Goal: Transaction & Acquisition: Purchase product/service

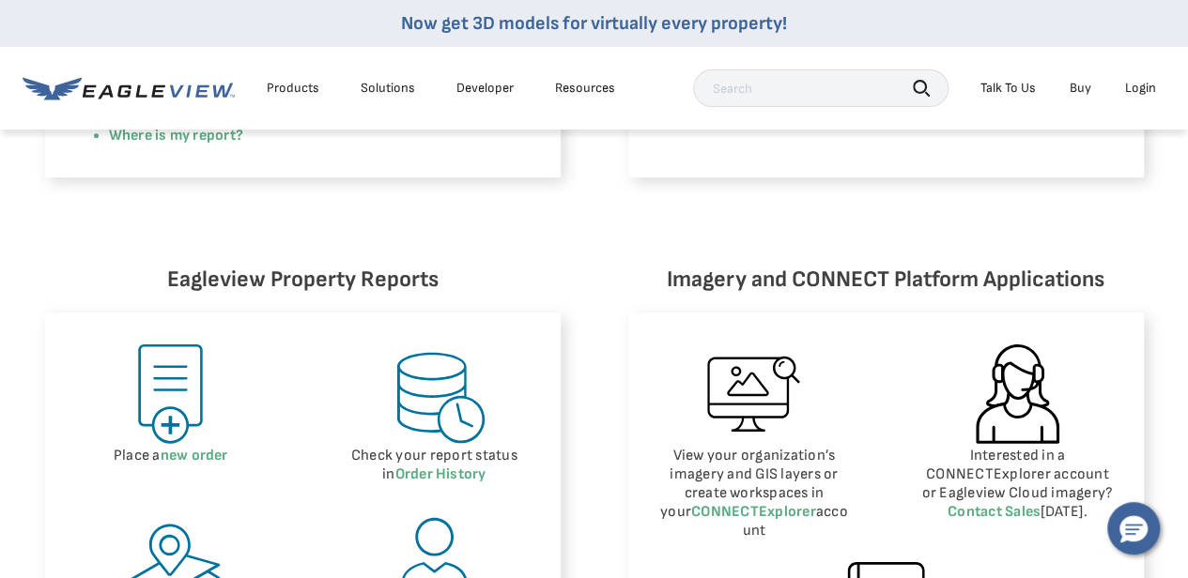
scroll to position [754, 0]
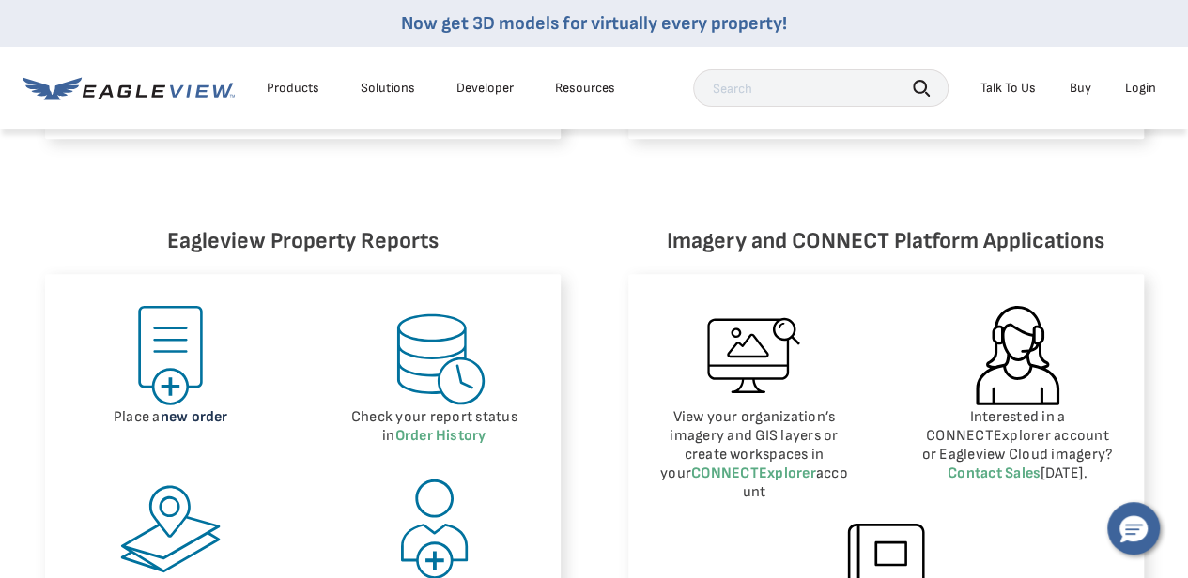
click at [208, 417] on link "new order" at bounding box center [195, 418] width 68 height 18
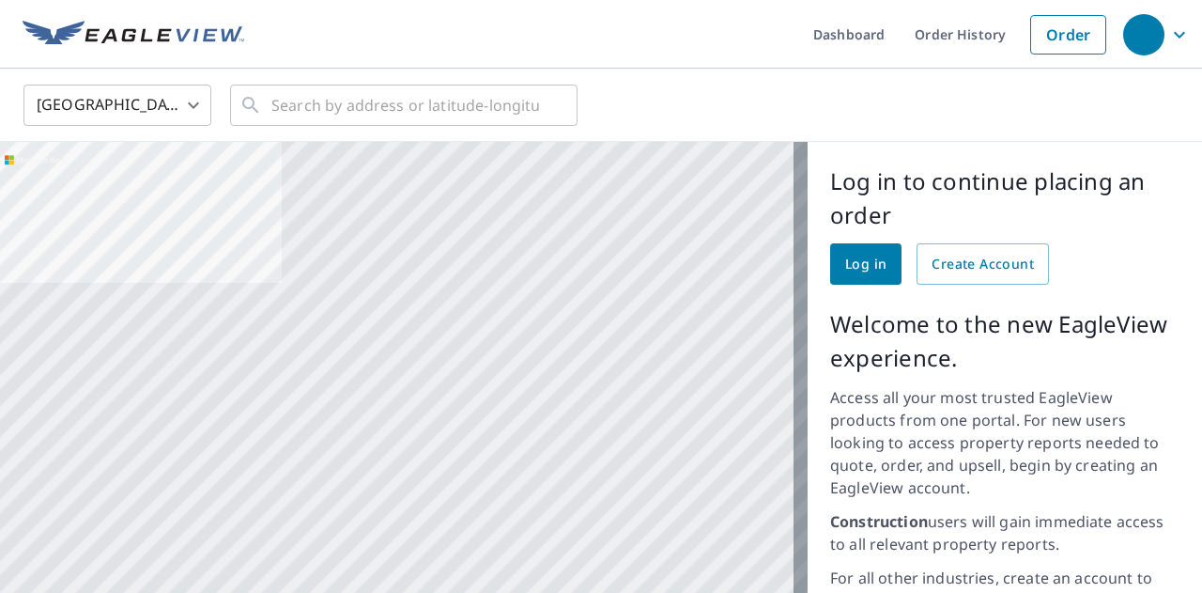
click at [855, 263] on span "Log in" at bounding box center [865, 264] width 41 height 23
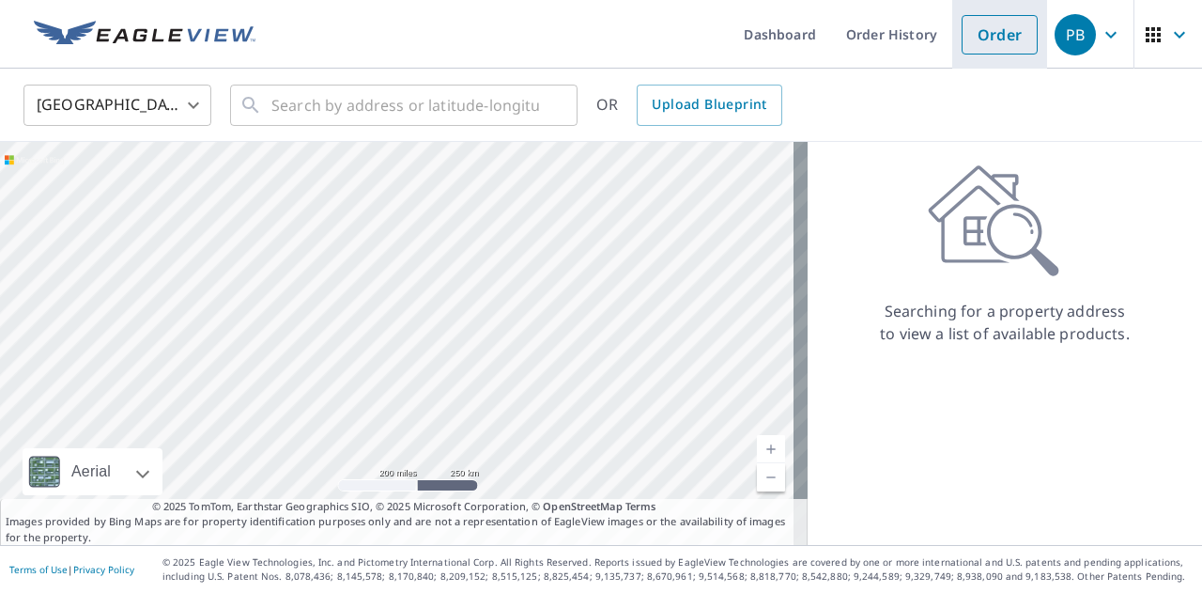
click at [990, 39] on link "Order" at bounding box center [1000, 34] width 76 height 39
click at [266, 100] on div "​" at bounding box center [403, 105] width 347 height 41
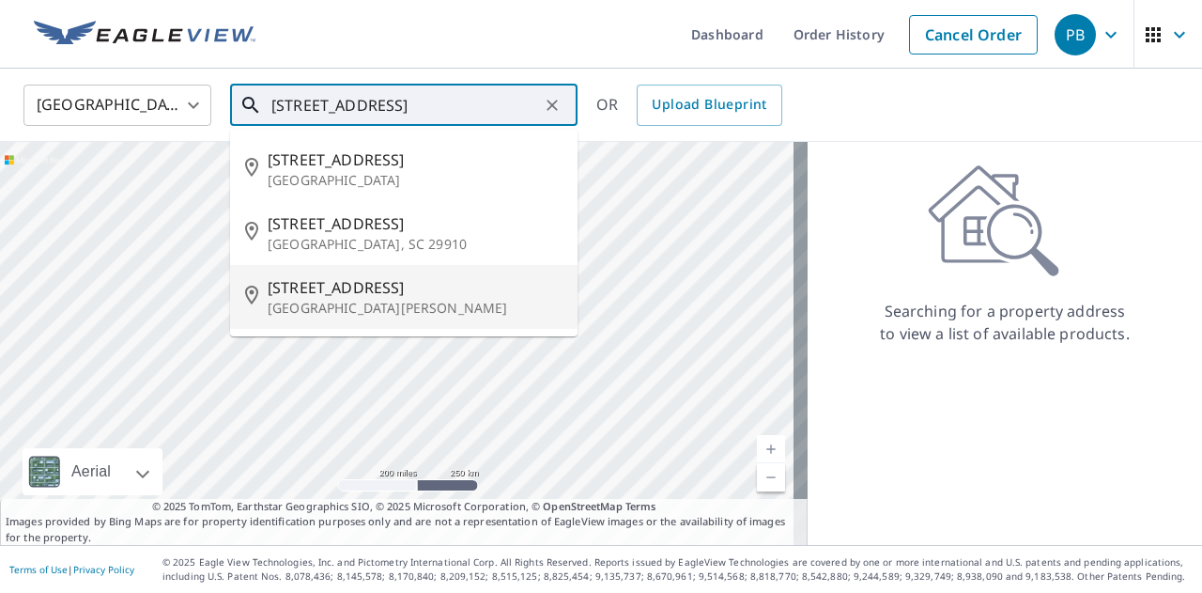
click at [323, 310] on p "Saint Paul, MN 55127" at bounding box center [415, 308] width 295 height 19
type input "67 Bridgewater Dr Saint Paul, MN 55127"
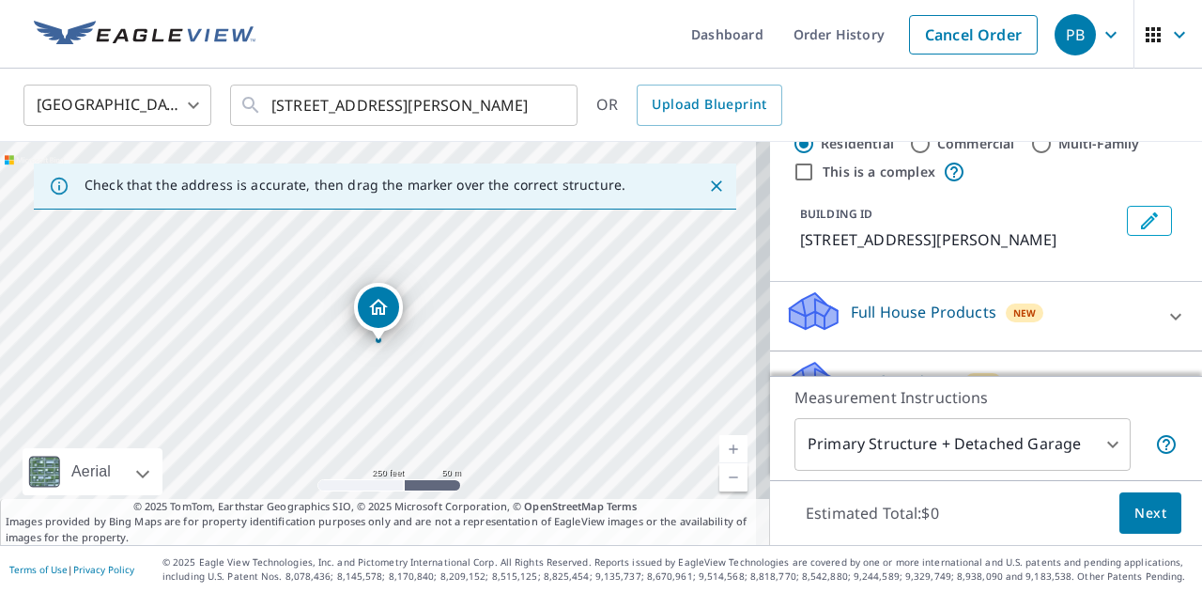
scroll to position [236, 0]
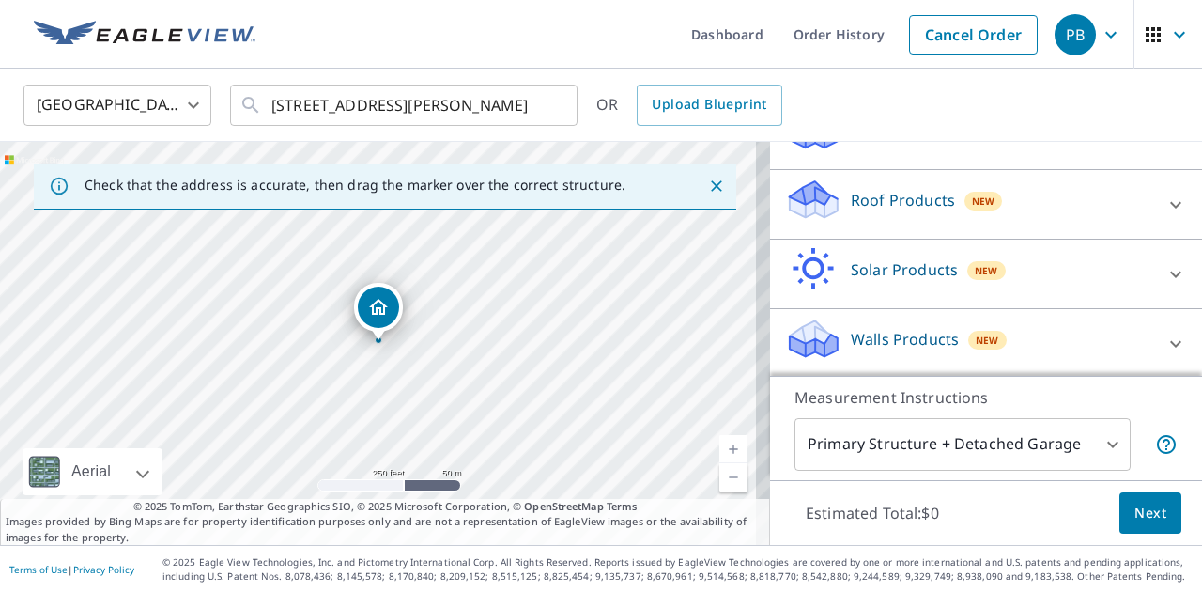
click at [990, 207] on div "Roof Products New" at bounding box center [969, 204] width 368 height 54
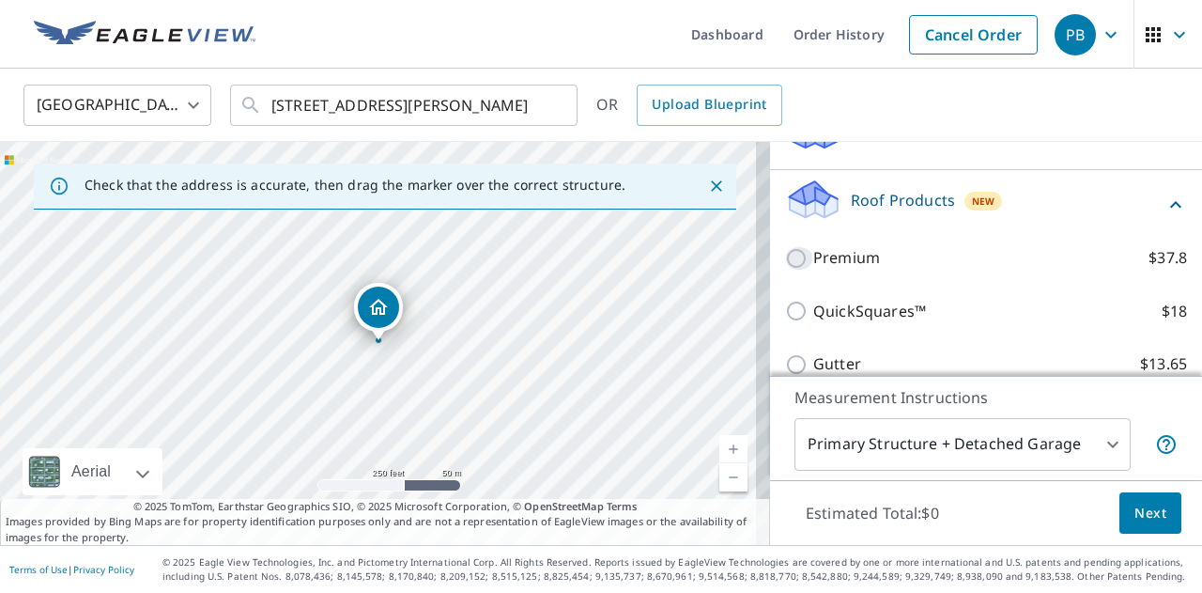
click at [785, 257] on input "Premium $37.8" at bounding box center [799, 258] width 28 height 23
checkbox input "true"
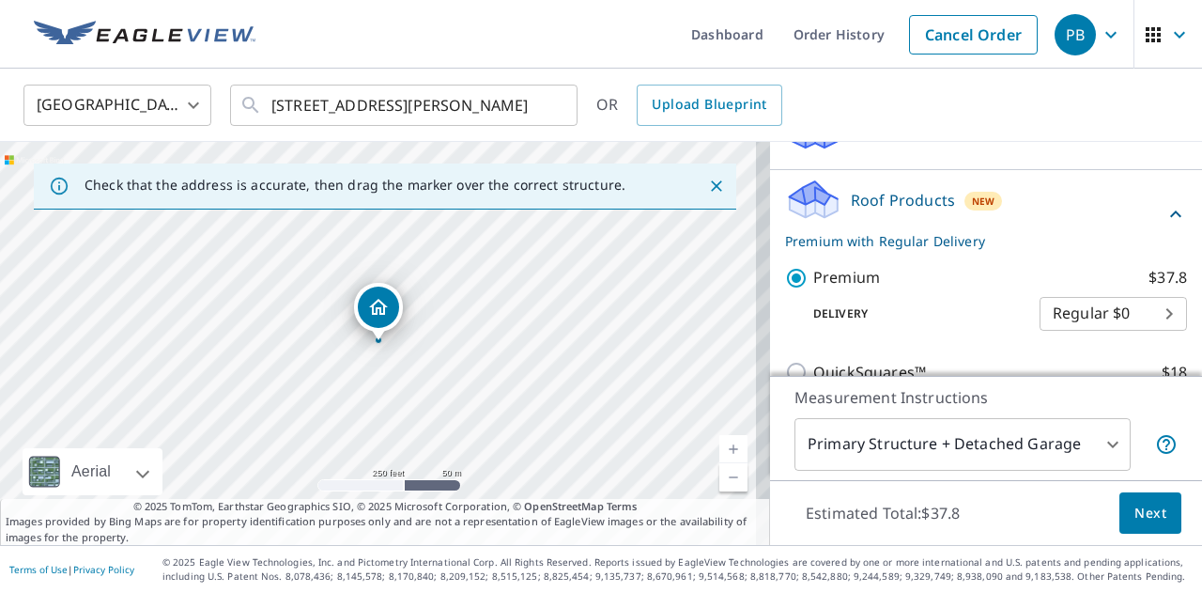
click at [1140, 510] on span "Next" at bounding box center [1150, 512] width 32 height 23
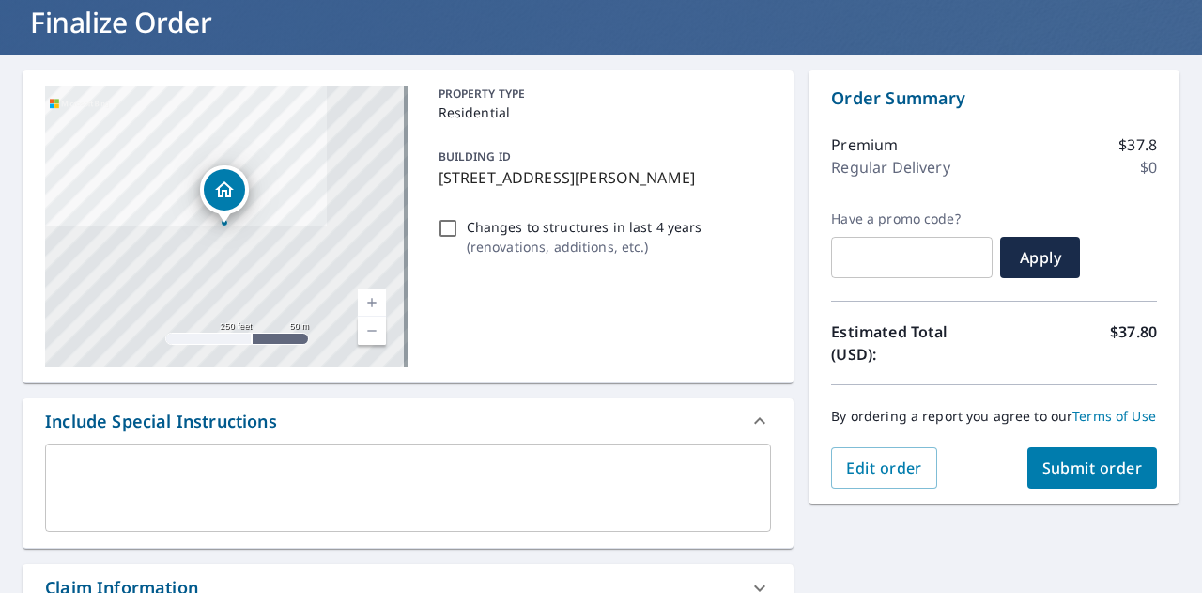
scroll to position [127, 0]
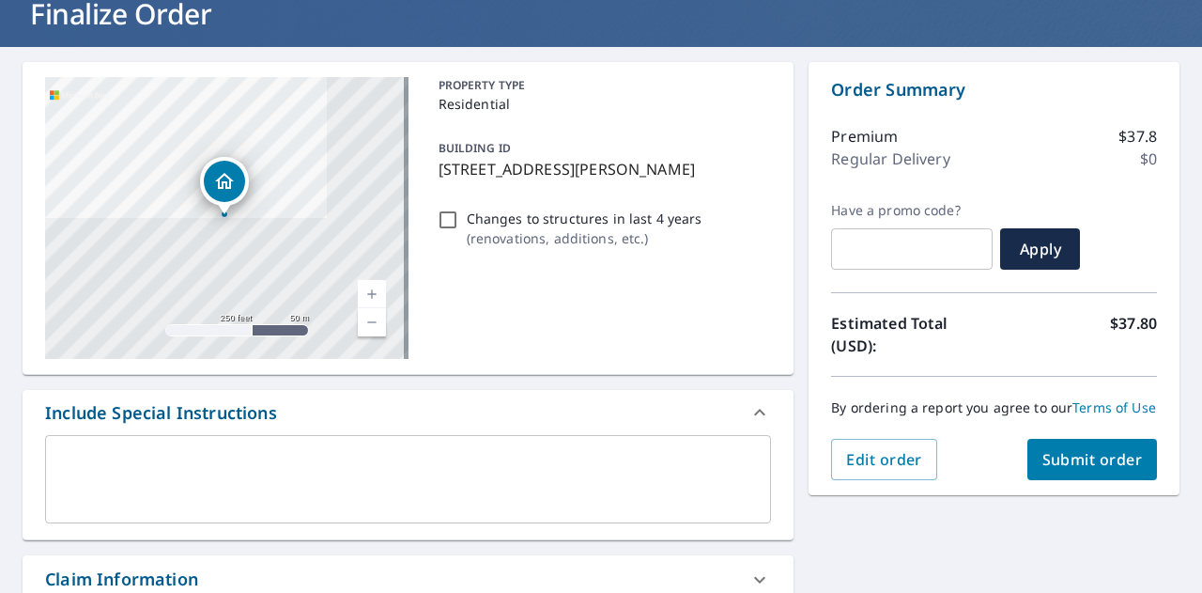
click at [1097, 470] on span "Submit order" at bounding box center [1092, 459] width 100 height 21
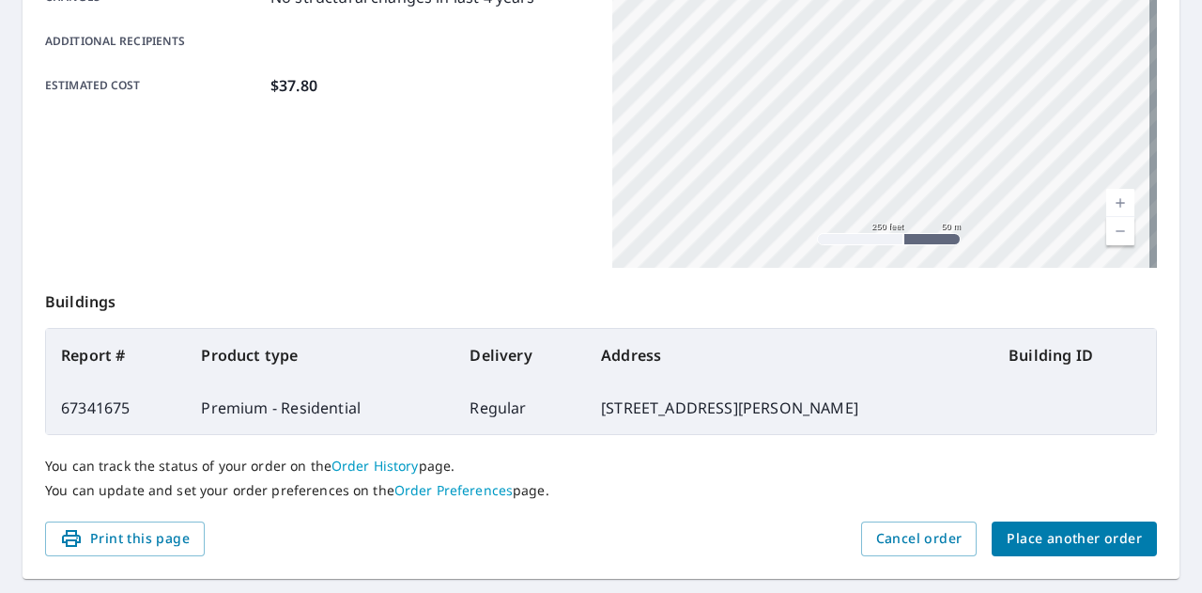
scroll to position [511, 0]
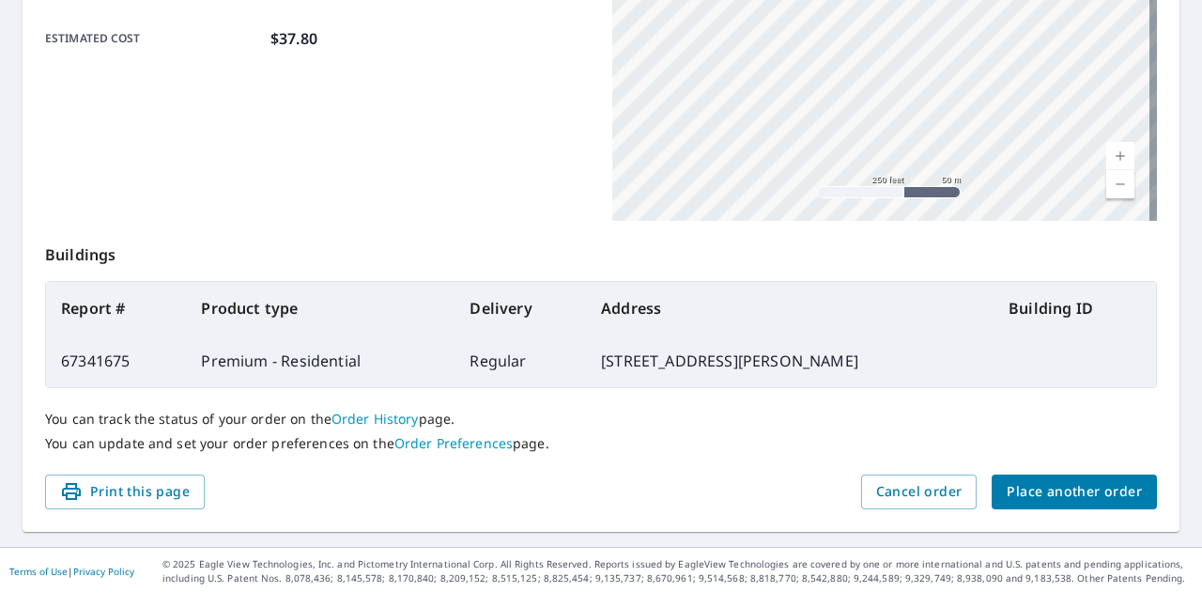
click at [1093, 494] on span "Place another order" at bounding box center [1074, 491] width 135 height 23
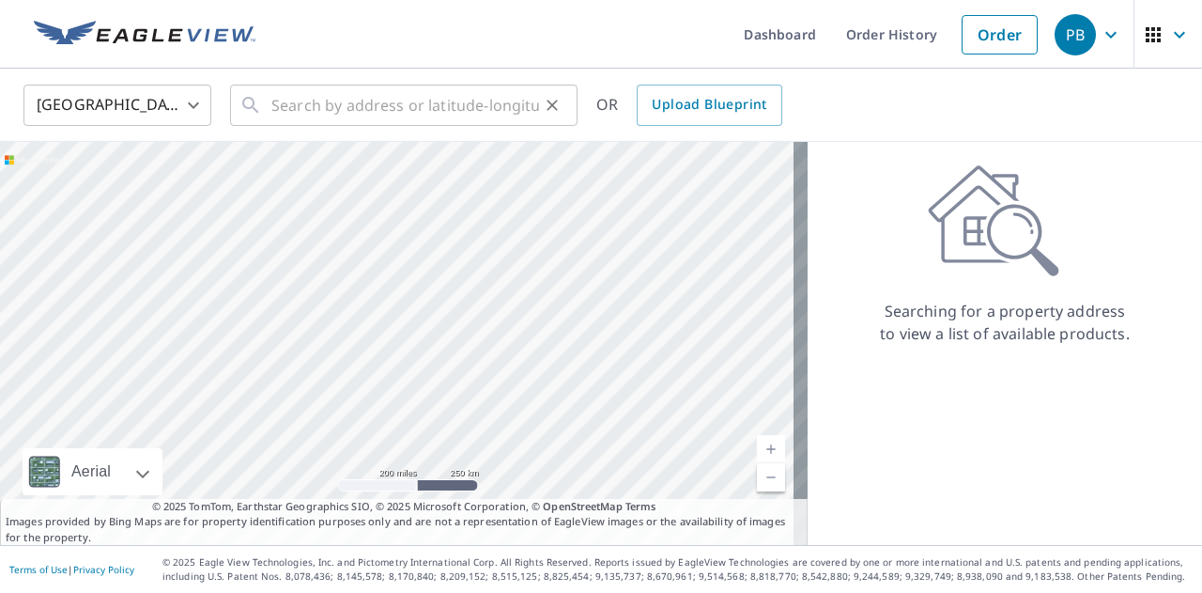
click at [254, 110] on icon at bounding box center [250, 105] width 16 height 16
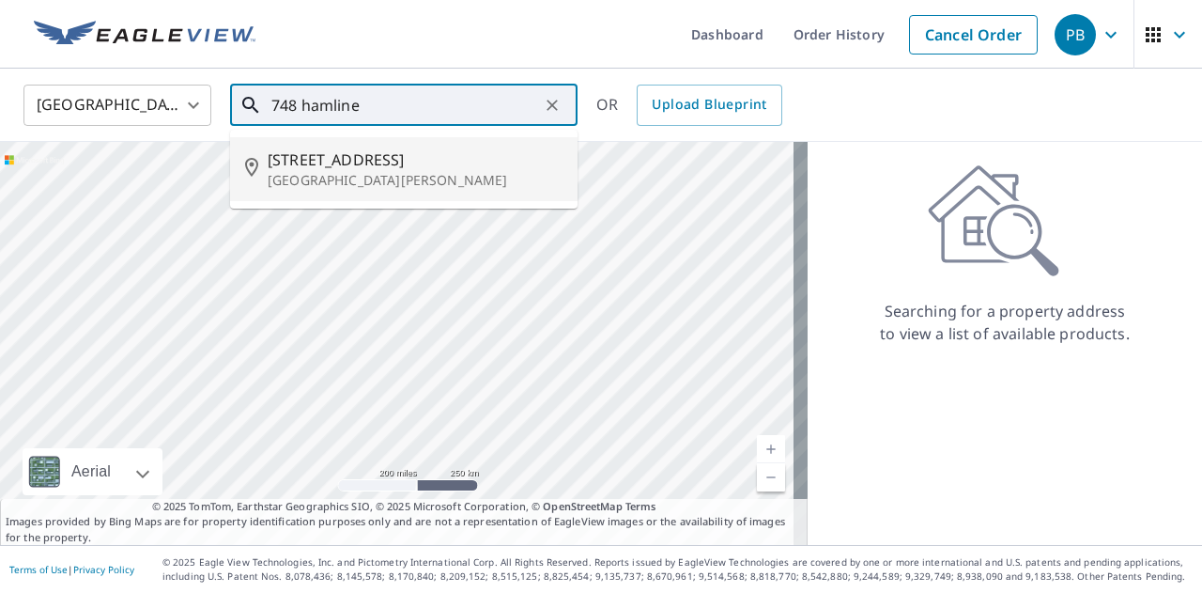
click at [355, 172] on p "Saint Paul, MN 55104" at bounding box center [415, 180] width 295 height 19
type input "748 Hamline Ave N Saint Paul, MN 55104"
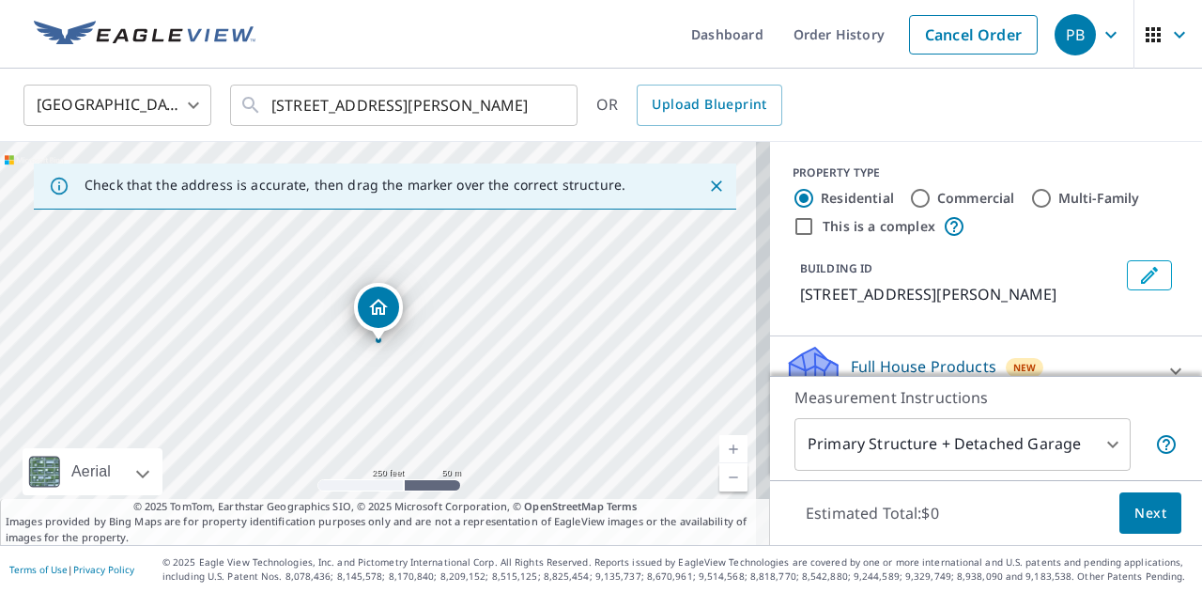
scroll to position [205, 0]
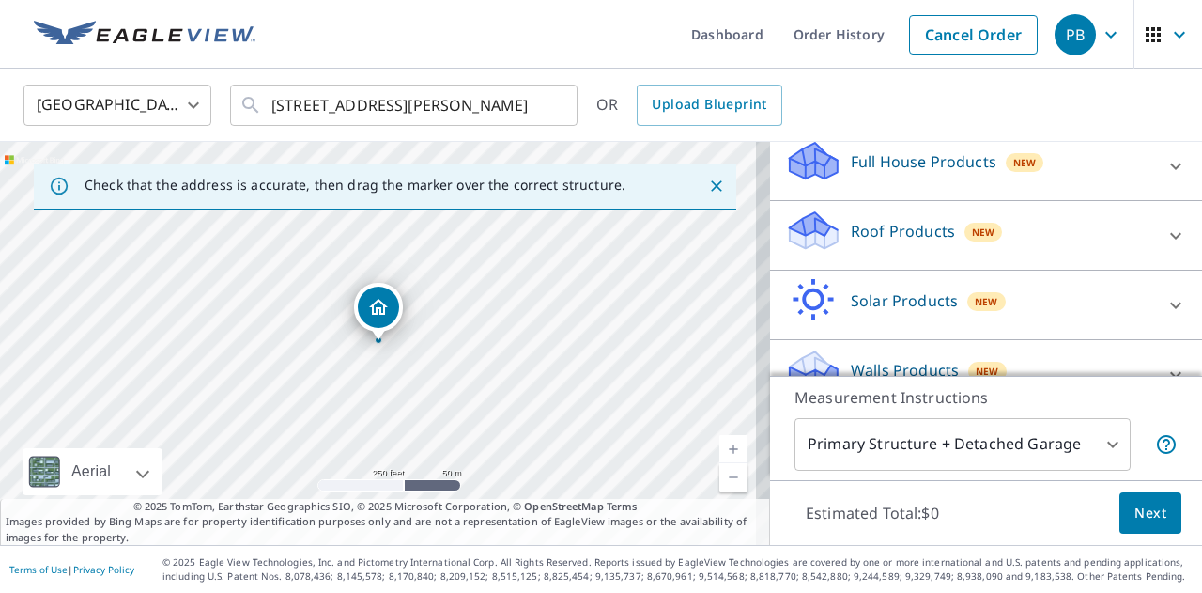
click at [1035, 234] on div "Roof Products New" at bounding box center [969, 235] width 368 height 54
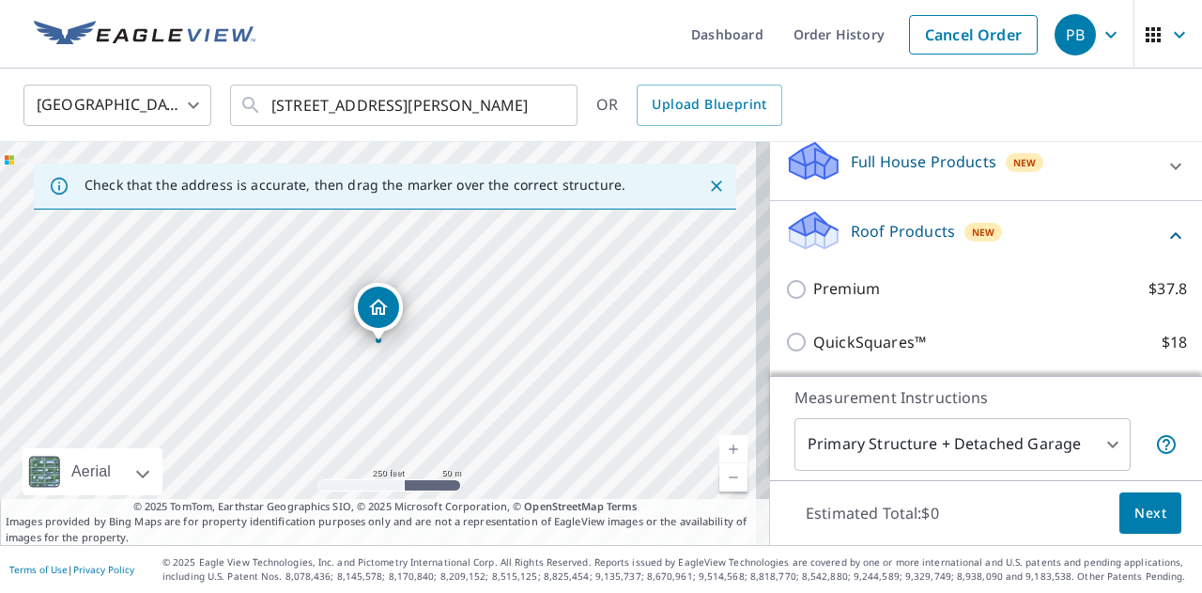
click at [791, 290] on input "Premium $37.8" at bounding box center [799, 289] width 28 height 23
checkbox input "true"
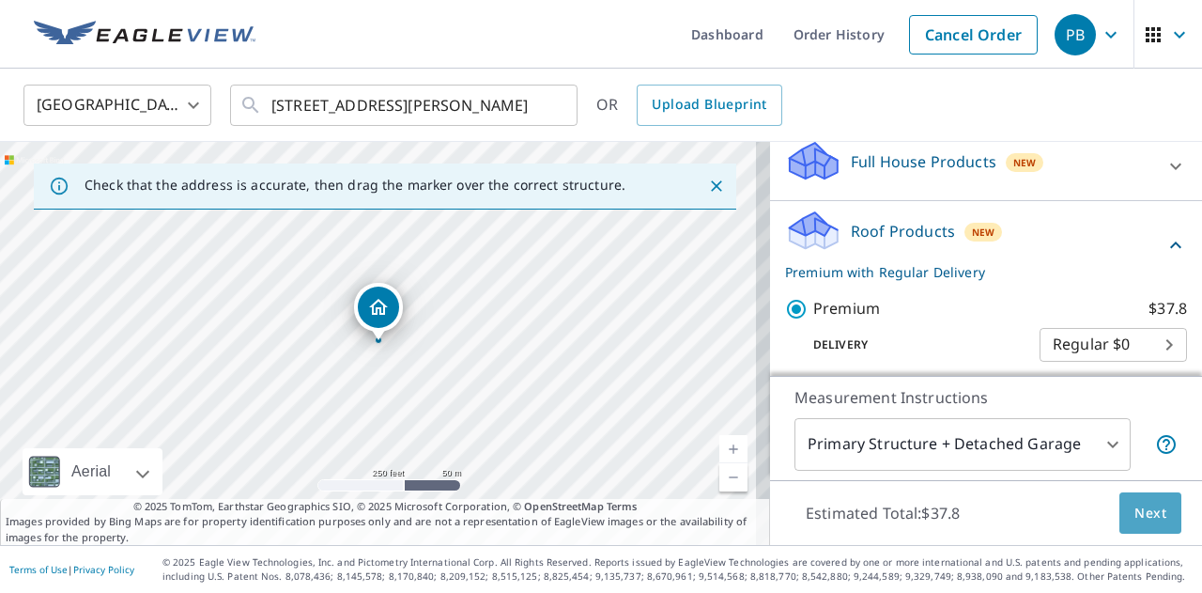
click at [1144, 517] on span "Next" at bounding box center [1150, 512] width 32 height 23
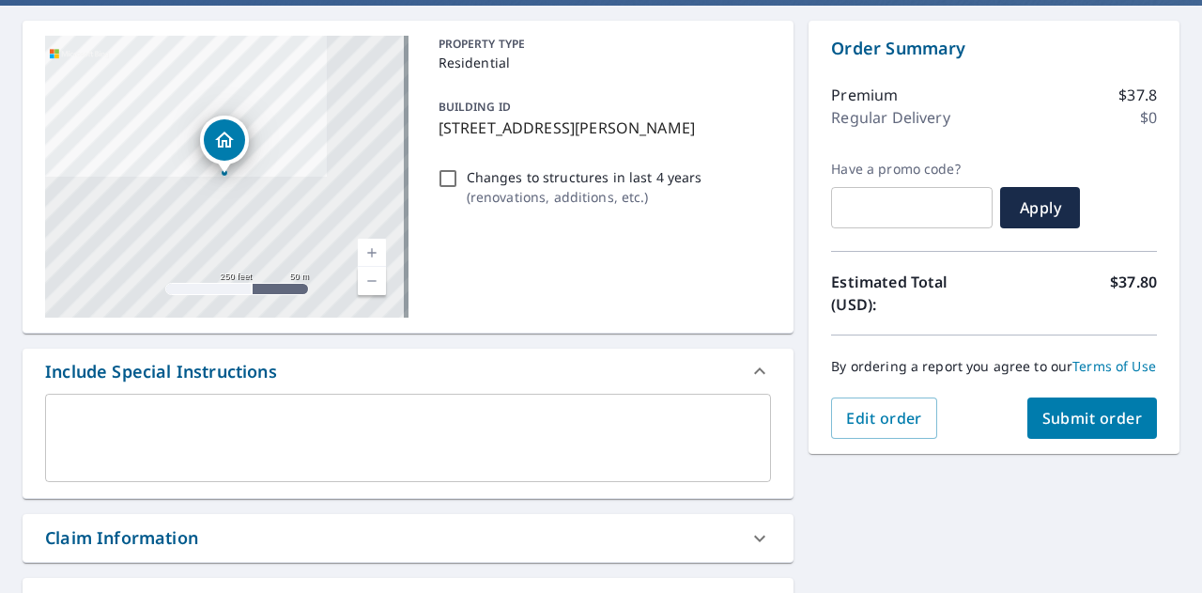
scroll to position [173, 0]
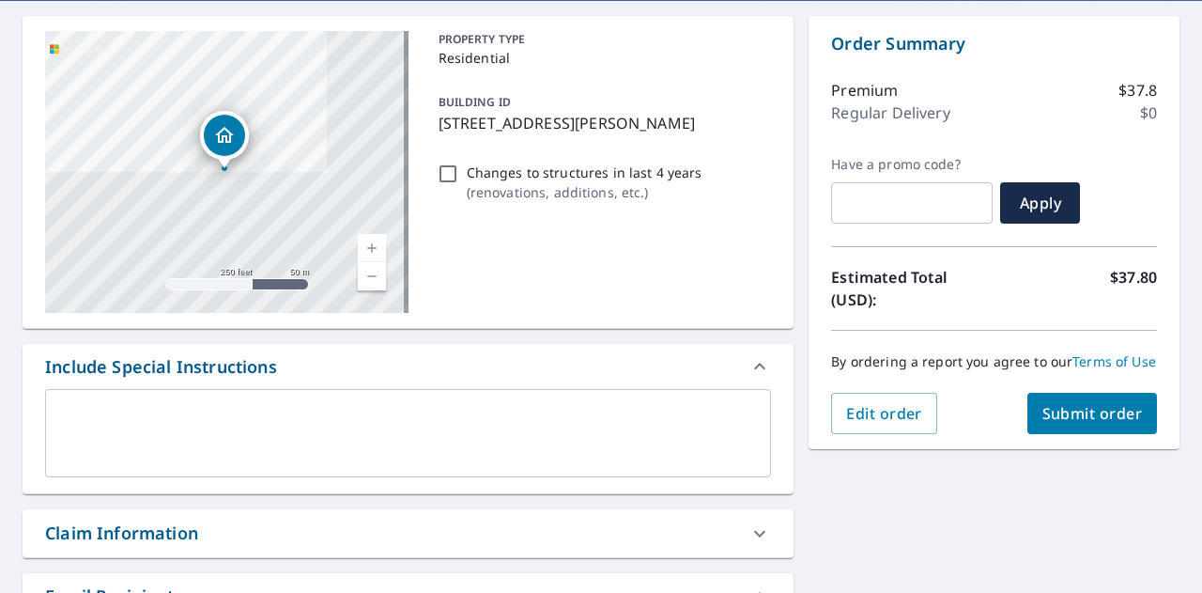
click at [1106, 424] on span "Submit order" at bounding box center [1092, 413] width 100 height 21
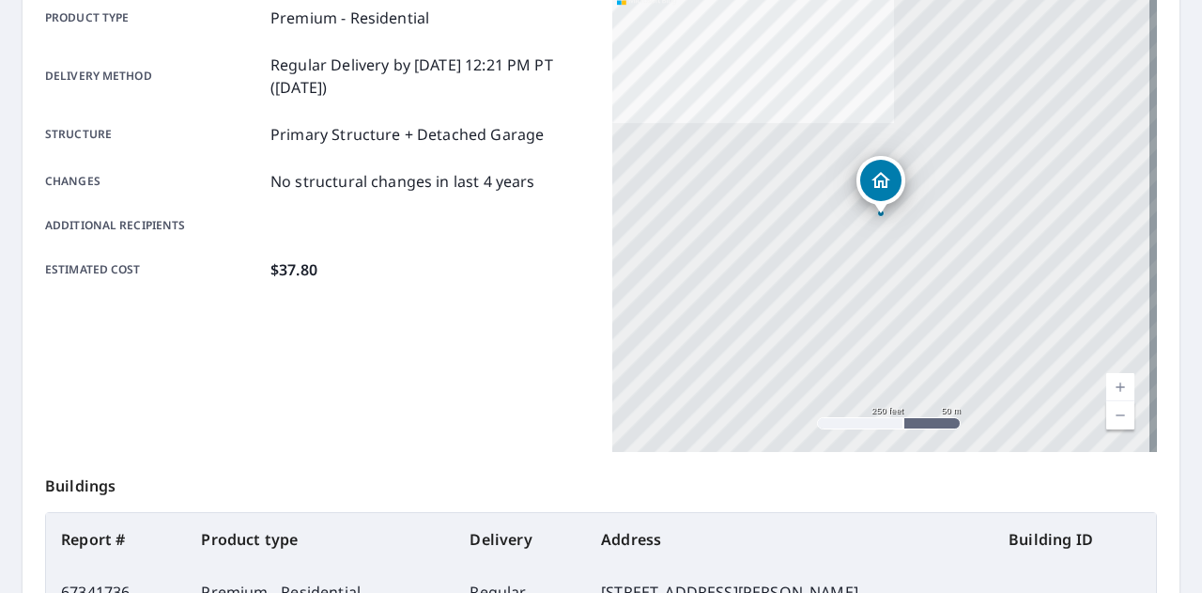
scroll to position [511, 0]
